Goal: Task Accomplishment & Management: Use online tool/utility

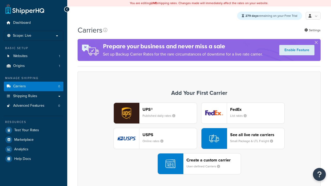
click at [199, 139] on div "UPS® Published daily rates FedEx List rates USPS Online rates See all live rate…" at bounding box center [199, 139] width 232 height 72
click at [199, 164] on div "Create a custom carrier User-defined Carriers" at bounding box center [214, 164] width 54 height 12
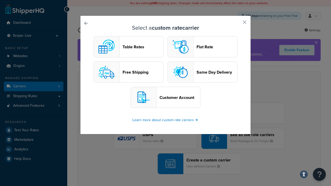
click at [129, 47] on header "Table Rates" at bounding box center [143, 47] width 41 height 5
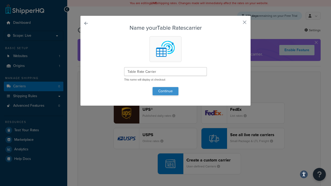
type input "Table Rate Carrier"
click at [166, 91] on button "Continue" at bounding box center [166, 91] width 26 height 8
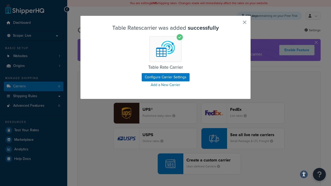
click at [237, 24] on button "button" at bounding box center [237, 24] width 1 height 1
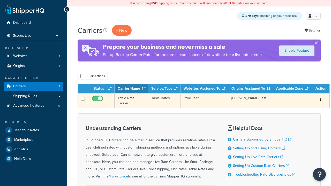
click at [320, 100] on icon "button" at bounding box center [320, 100] width 1 height 4
click at [0, 0] on link "Edit" at bounding box center [0, 0] width 0 height 0
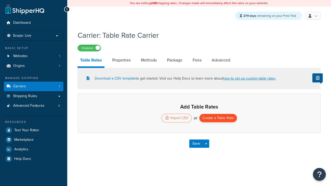
click at [218, 119] on button "Create a Table Rate" at bounding box center [219, 118] width 38 height 8
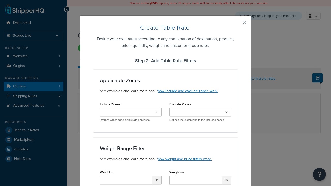
type input "10"
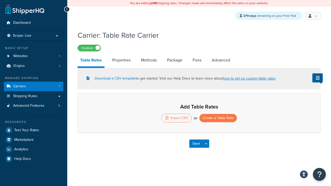
select select "25"
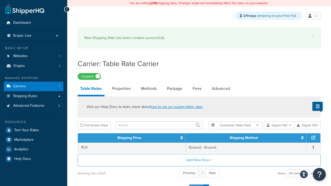
click at [196, 185] on button "Save" at bounding box center [196, 189] width 14 height 8
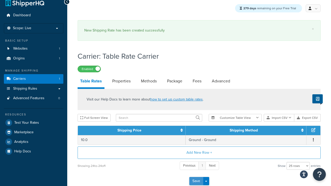
scroll to position [0, 0]
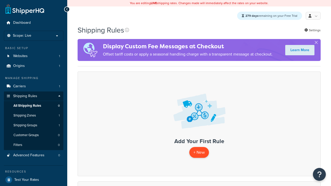
click at [199, 153] on p "+ New" at bounding box center [199, 152] width 20 height 11
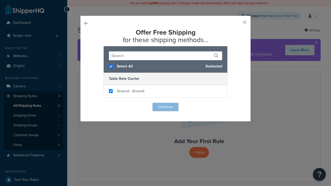
click at [111, 91] on input "checkbox" at bounding box center [111, 91] width 4 height 4
checkbox input "true"
click at [166, 107] on button "Continue" at bounding box center [166, 107] width 26 height 8
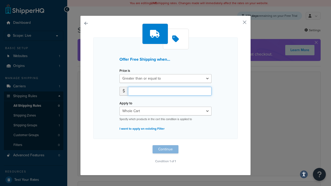
click at [170, 91] on input "number" at bounding box center [170, 91] width 84 height 9
type input "50"
click at [166, 149] on button "Continue" at bounding box center [166, 149] width 26 height 8
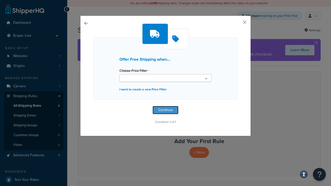
click at [166, 110] on button "Continue" at bounding box center [166, 110] width 26 height 8
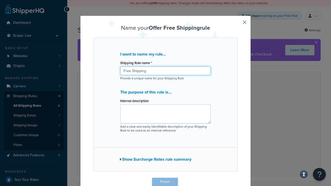
type input "Free Shipping"
click at [165, 182] on button "Finish" at bounding box center [165, 182] width 26 height 8
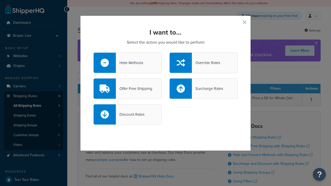
click at [204, 63] on div "Override Rates" at bounding box center [206, 62] width 28 height 7
click at [0, 0] on input "Override Rates" at bounding box center [0, 0] width 0 height 0
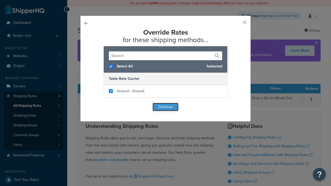
click at [166, 107] on button "Continue" at bounding box center [166, 107] width 26 height 8
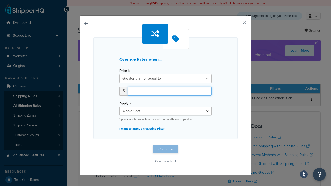
click at [170, 91] on input "number" at bounding box center [170, 91] width 84 height 9
type input "100"
click at [166, 149] on button "Continue" at bounding box center [166, 149] width 26 height 8
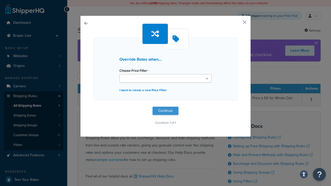
click at [166, 111] on button "Continue" at bounding box center [166, 111] width 26 height 8
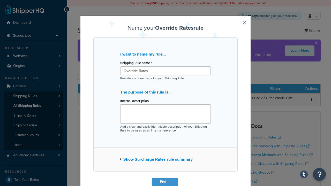
type input "Override Rates"
click at [165, 182] on button "Finish" at bounding box center [165, 182] width 26 height 8
